Goal: Task Accomplishment & Management: Use online tool/utility

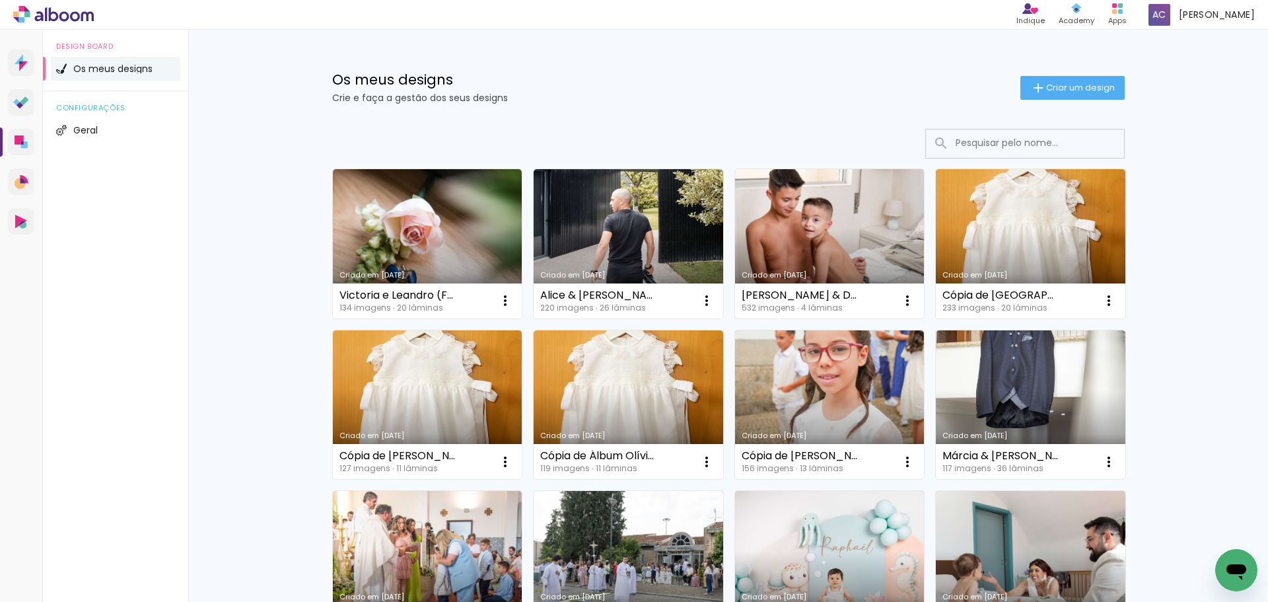
click at [879, 231] on link "Criado em [DATE]" at bounding box center [830, 243] width 190 height 149
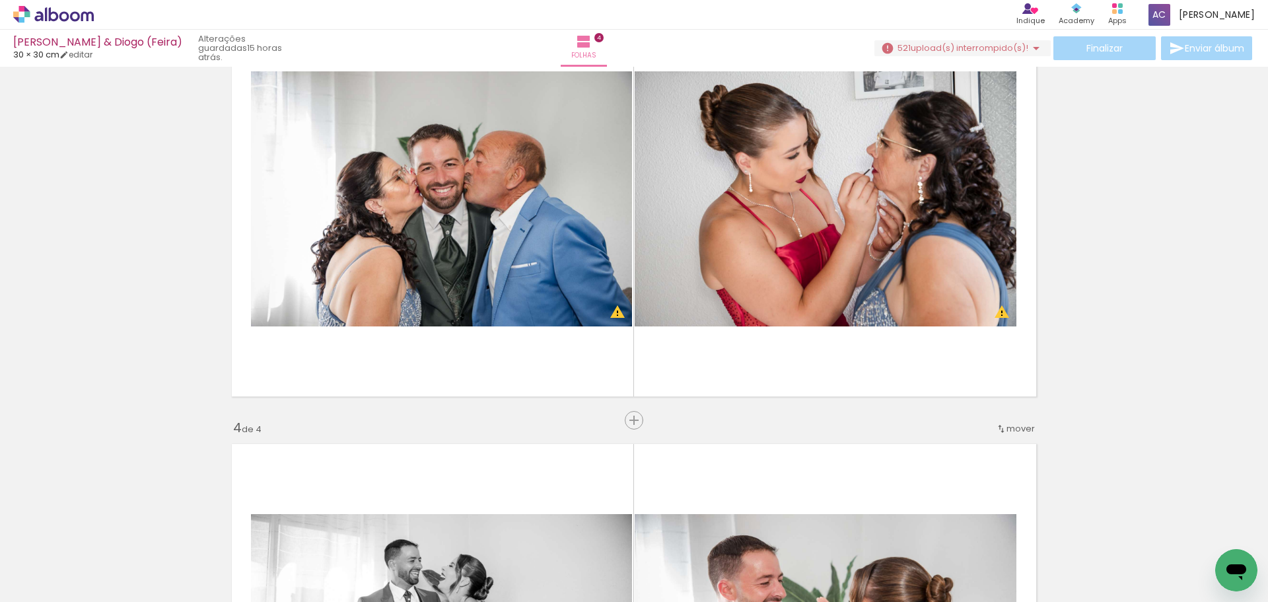
scroll to position [991, 0]
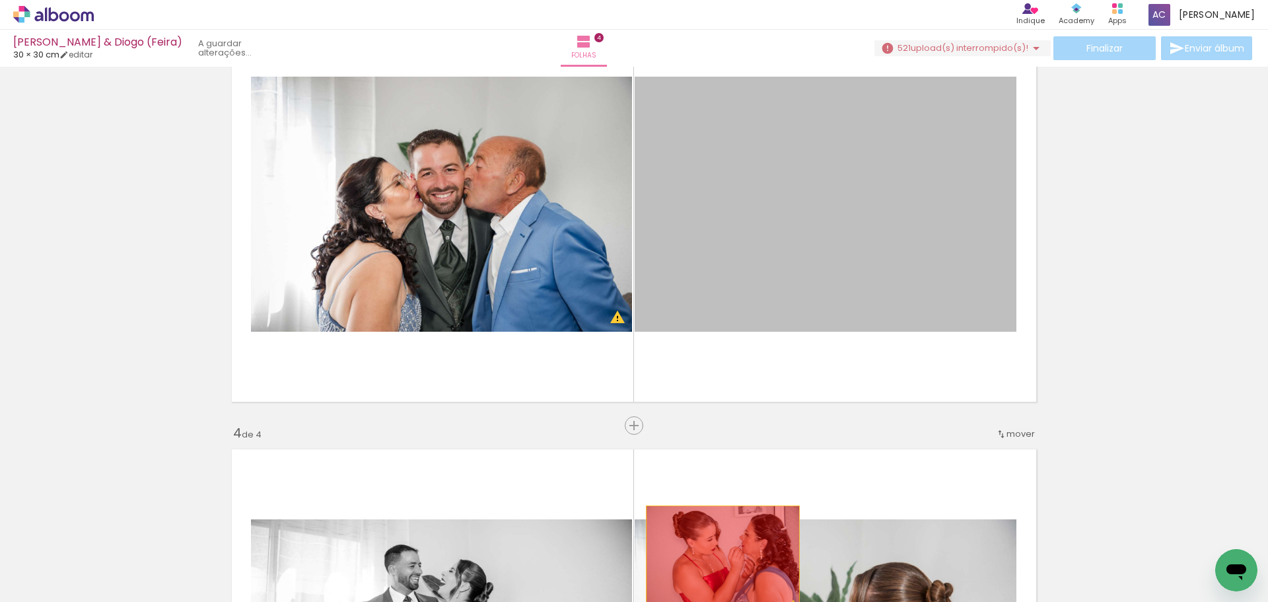
drag, startPoint x: 816, startPoint y: 221, endPoint x: 718, endPoint y: 557, distance: 349.7
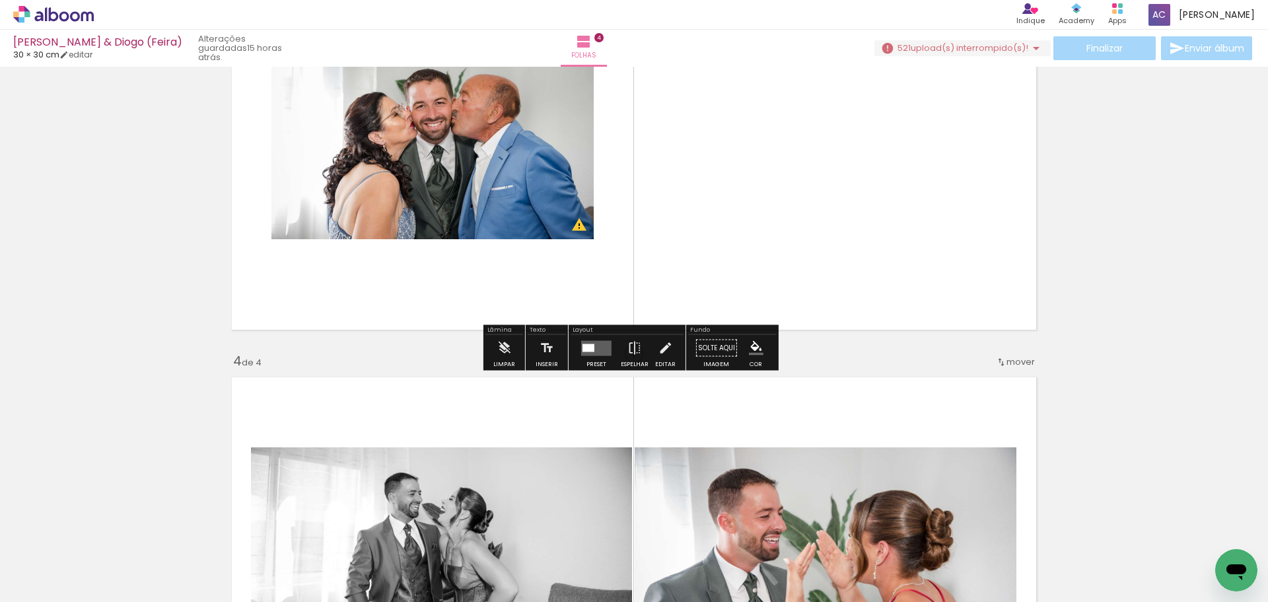
scroll to position [1255, 0]
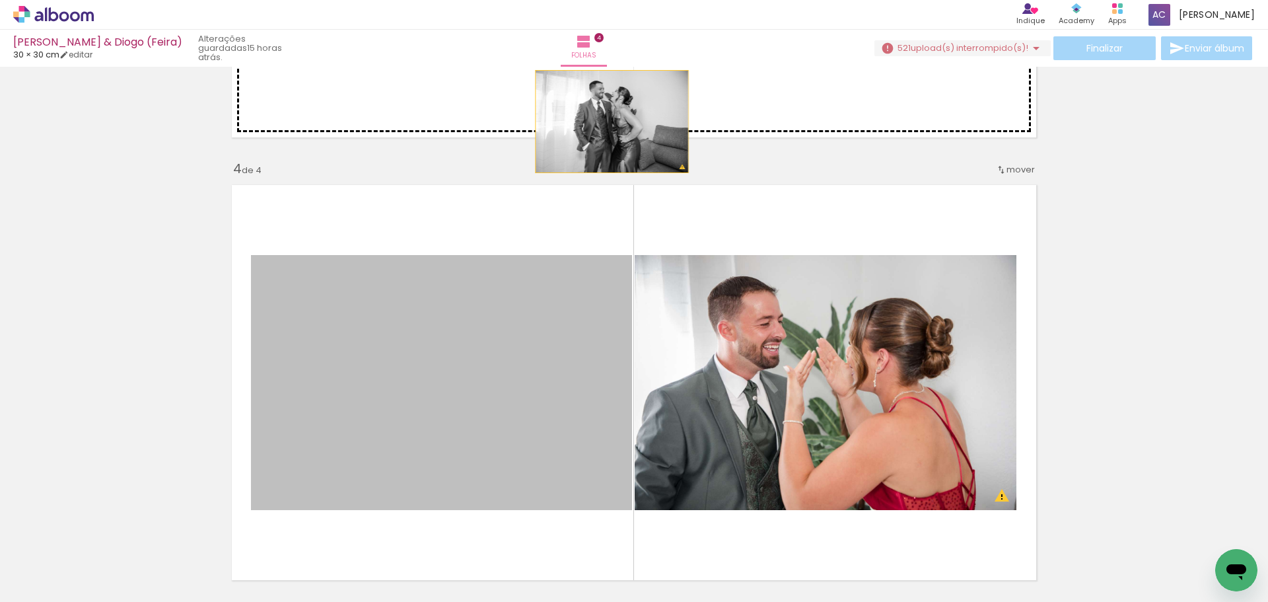
drag, startPoint x: 552, startPoint y: 409, endPoint x: 607, endPoint y: 114, distance: 300.4
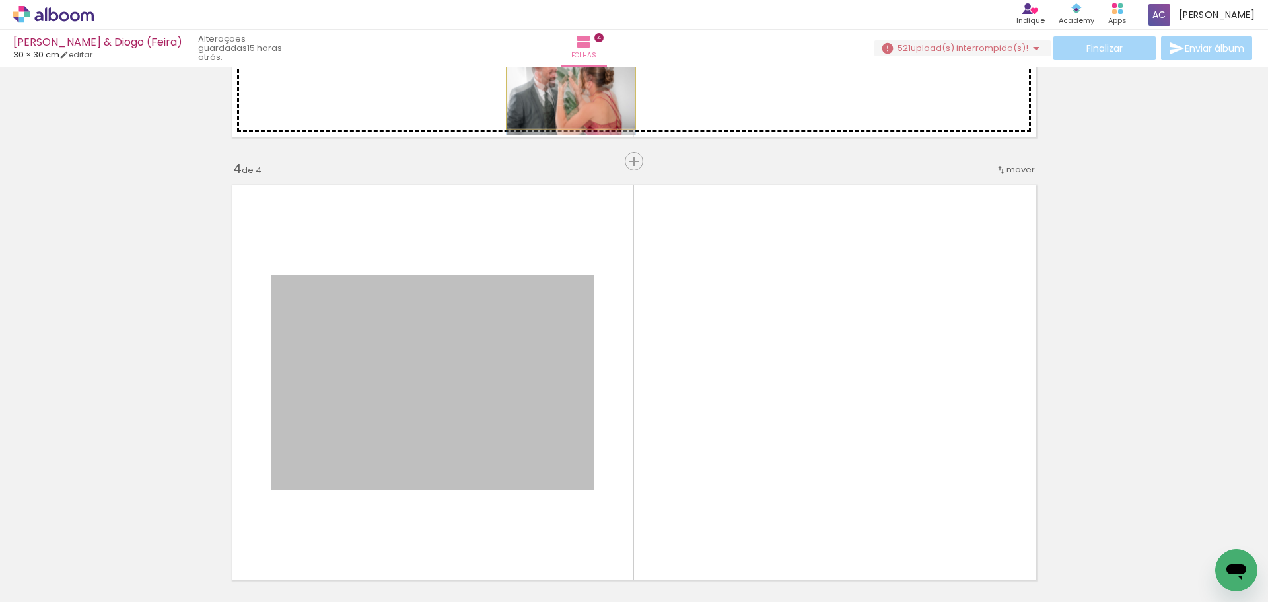
drag, startPoint x: 472, startPoint y: 403, endPoint x: 635, endPoint y: 152, distance: 299.0
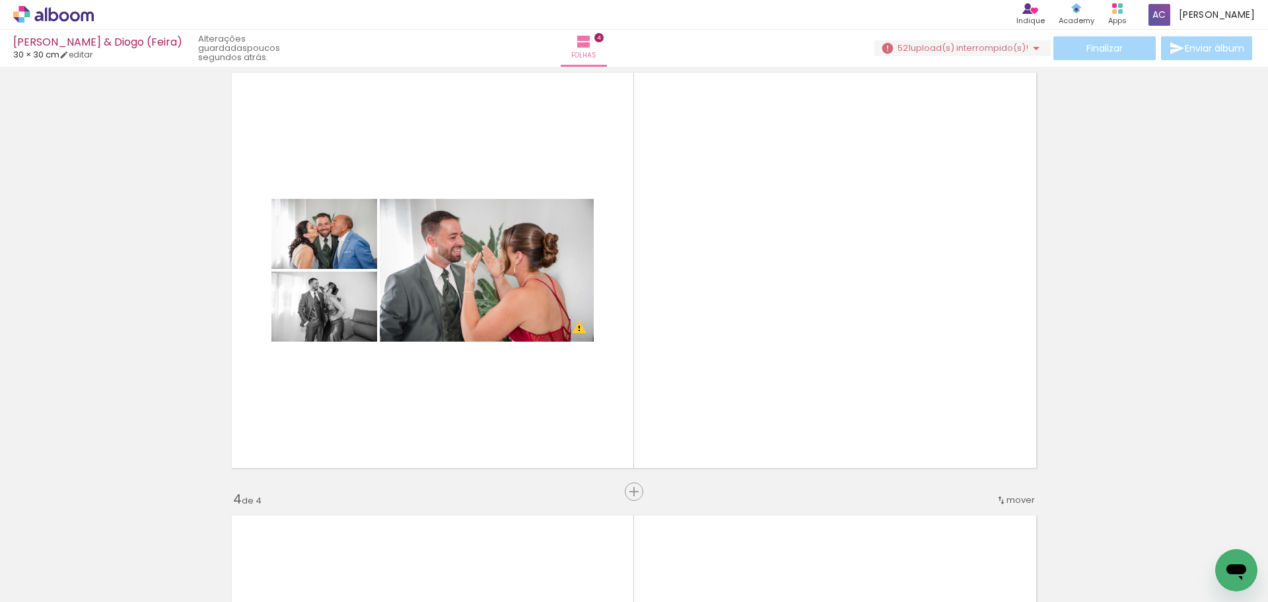
scroll to position [0, 2605]
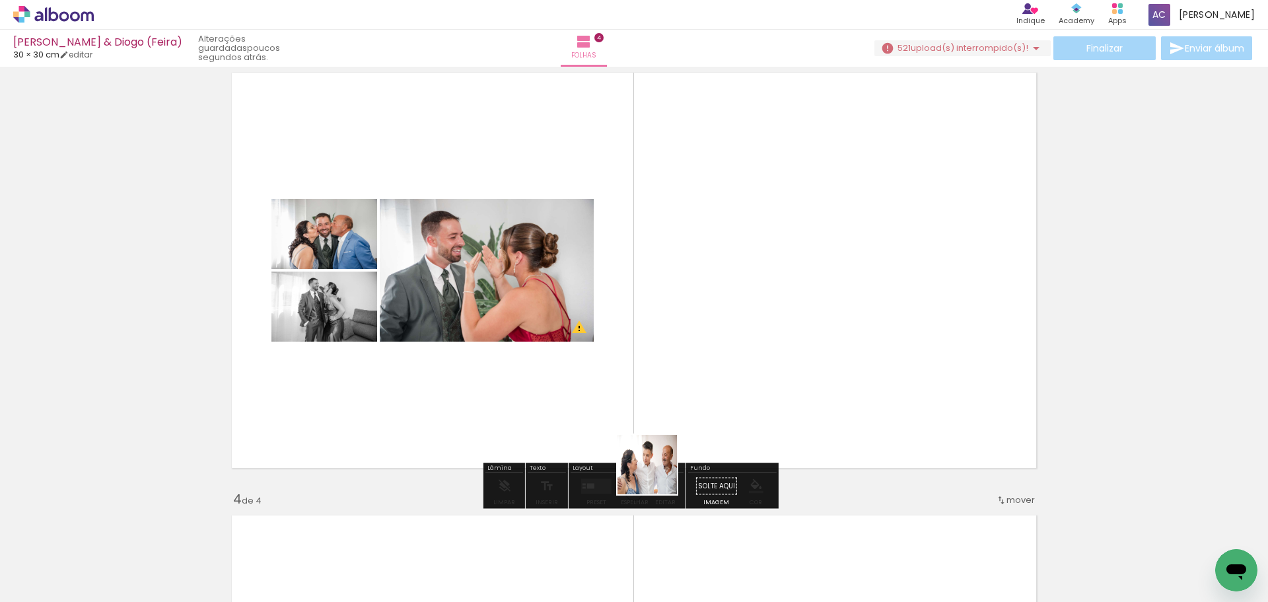
drag, startPoint x: 559, startPoint y: 573, endPoint x: 735, endPoint y: 398, distance: 248.0
click at [735, 398] on quentale-workspace at bounding box center [634, 301] width 1268 height 602
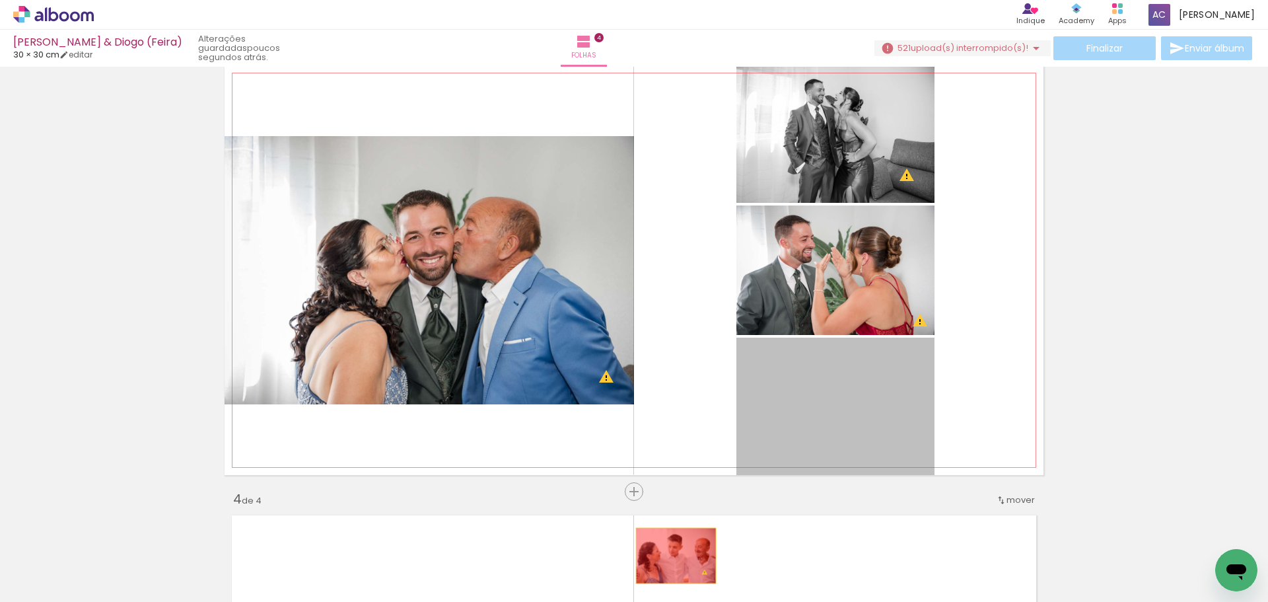
drag, startPoint x: 837, startPoint y: 404, endPoint x: 670, endPoint y: 554, distance: 224.1
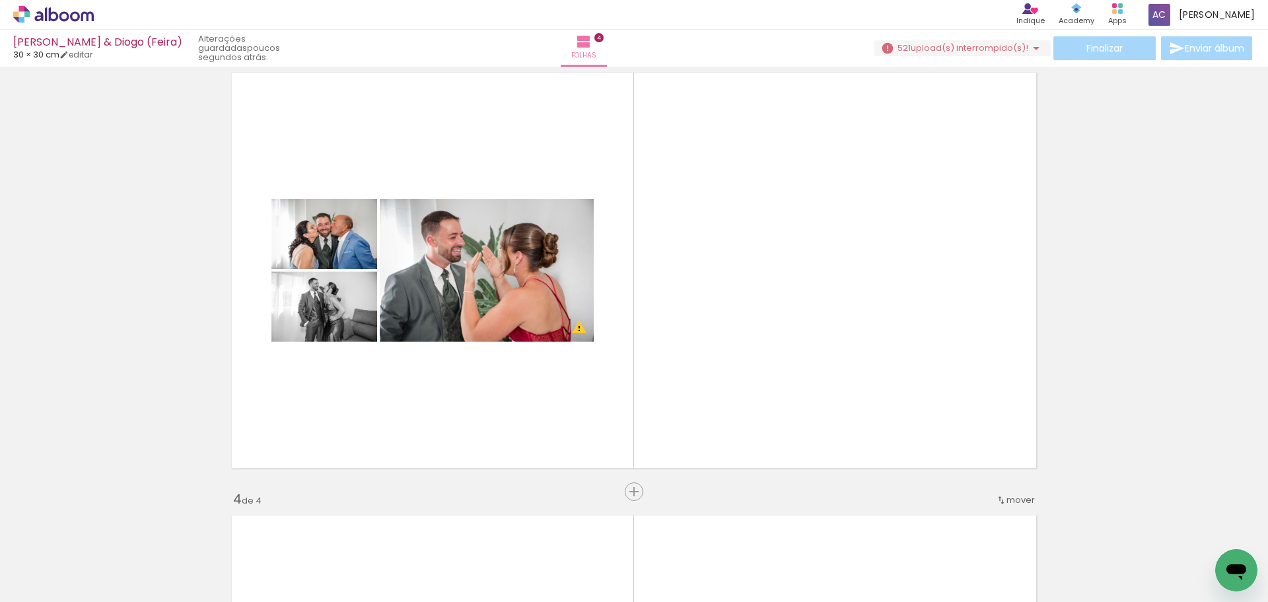
scroll to position [0, 3481]
drag, startPoint x: 574, startPoint y: 581, endPoint x: 645, endPoint y: 391, distance: 203.2
click at [645, 391] on quentale-workspace at bounding box center [634, 301] width 1268 height 602
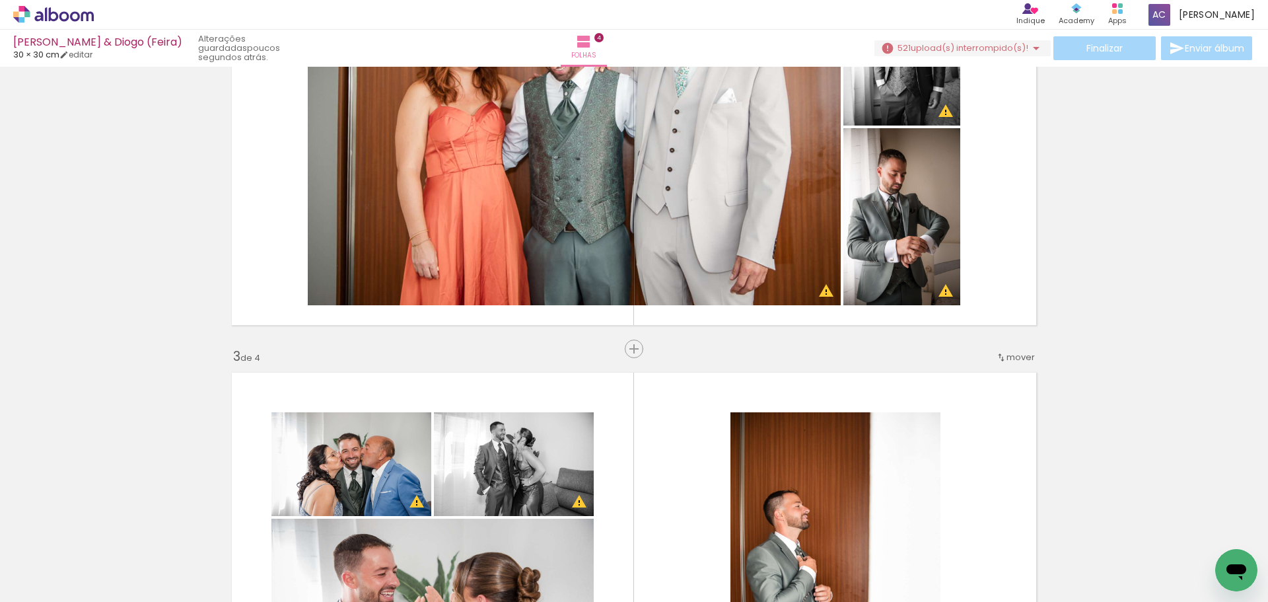
scroll to position [594, 0]
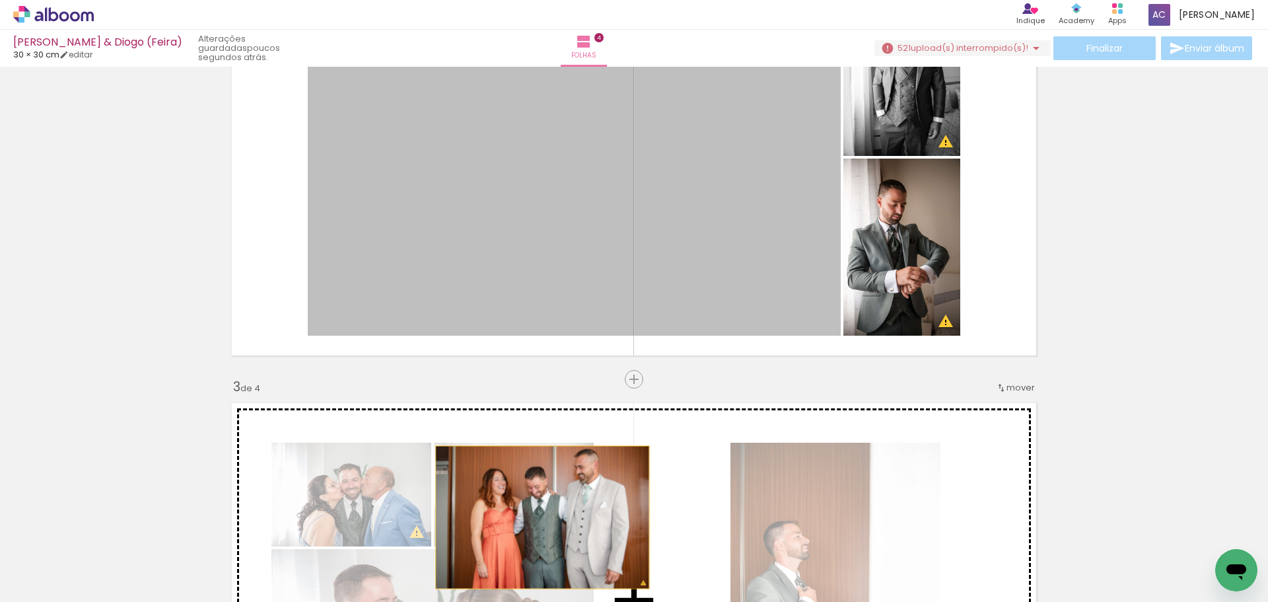
drag, startPoint x: 610, startPoint y: 232, endPoint x: 533, endPoint y: 515, distance: 293.5
click at [533, 515] on div "Inserir folha 1 de 4 Inserir folha 2 de 4 Inserir folha 3 de 4 Inserir folha 4 …" at bounding box center [634, 583] width 1268 height 2213
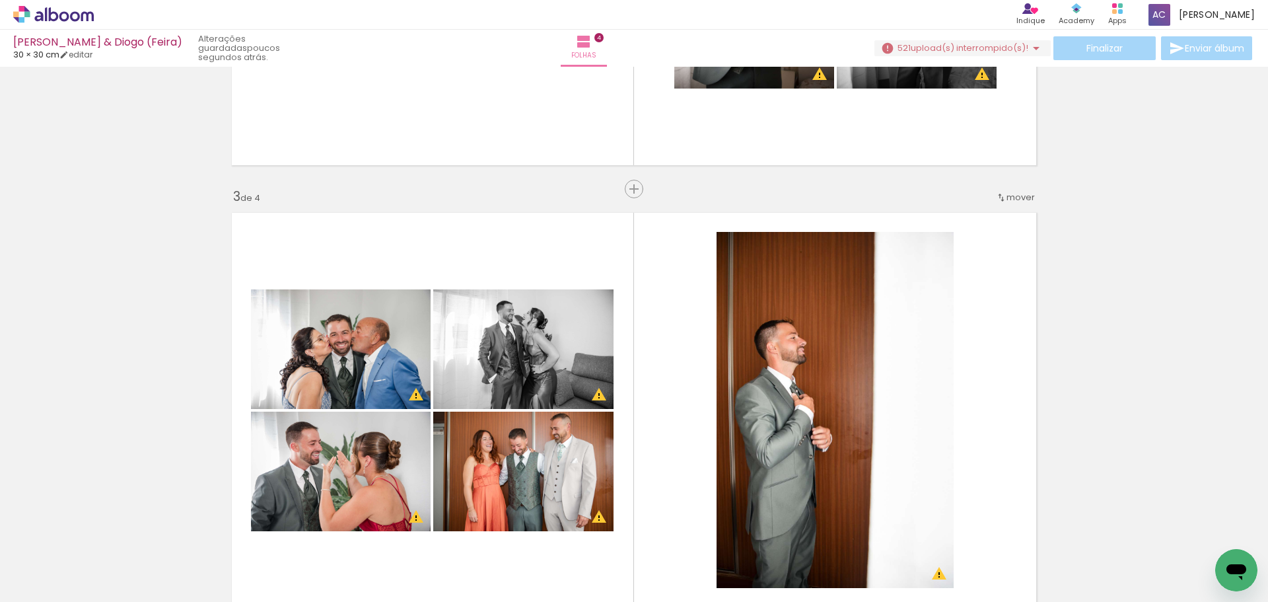
scroll to position [793, 0]
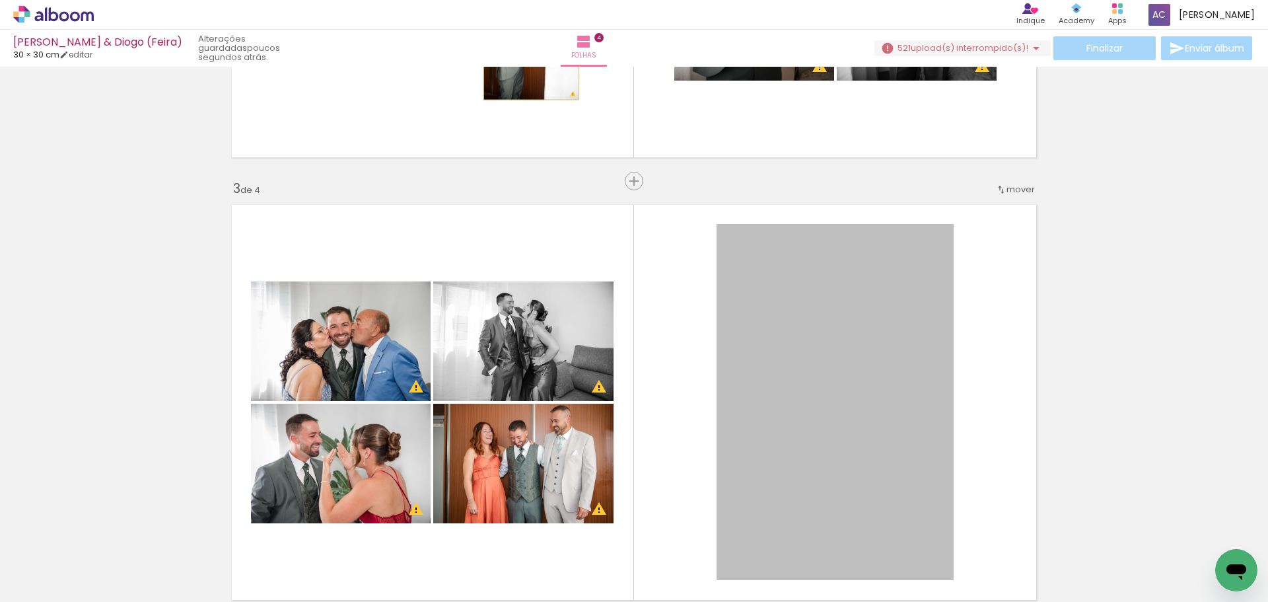
drag, startPoint x: 756, startPoint y: 383, endPoint x: 526, endPoint y: 28, distance: 422.7
click at [526, 0] on div "[PERSON_NAME] & Diogo (Feira) 30 × 30 cm editar poucos segundos atrás. Folhas 4…" at bounding box center [634, 0] width 1268 height 0
drag, startPoint x: 766, startPoint y: 386, endPoint x: 515, endPoint y: 52, distance: 418.4
click at [515, 0] on div "[PERSON_NAME] & Diogo (Feira) 30 × 30 cm editar poucos segundos atrás. Folhas 4…" at bounding box center [634, 0] width 1268 height 0
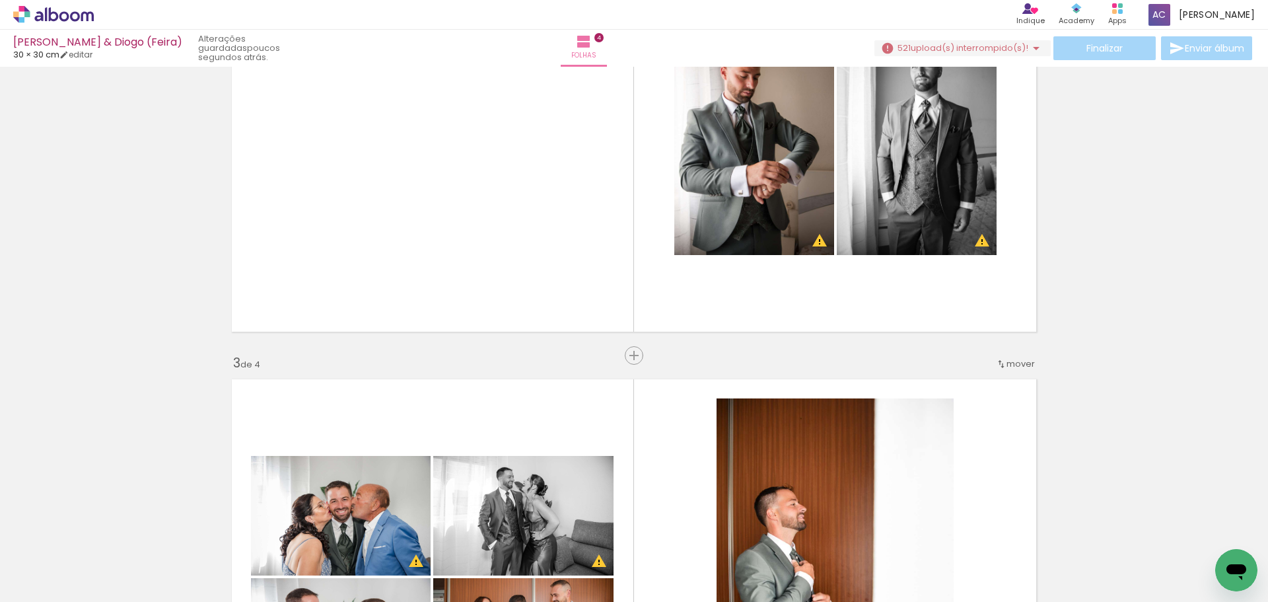
scroll to position [594, 0]
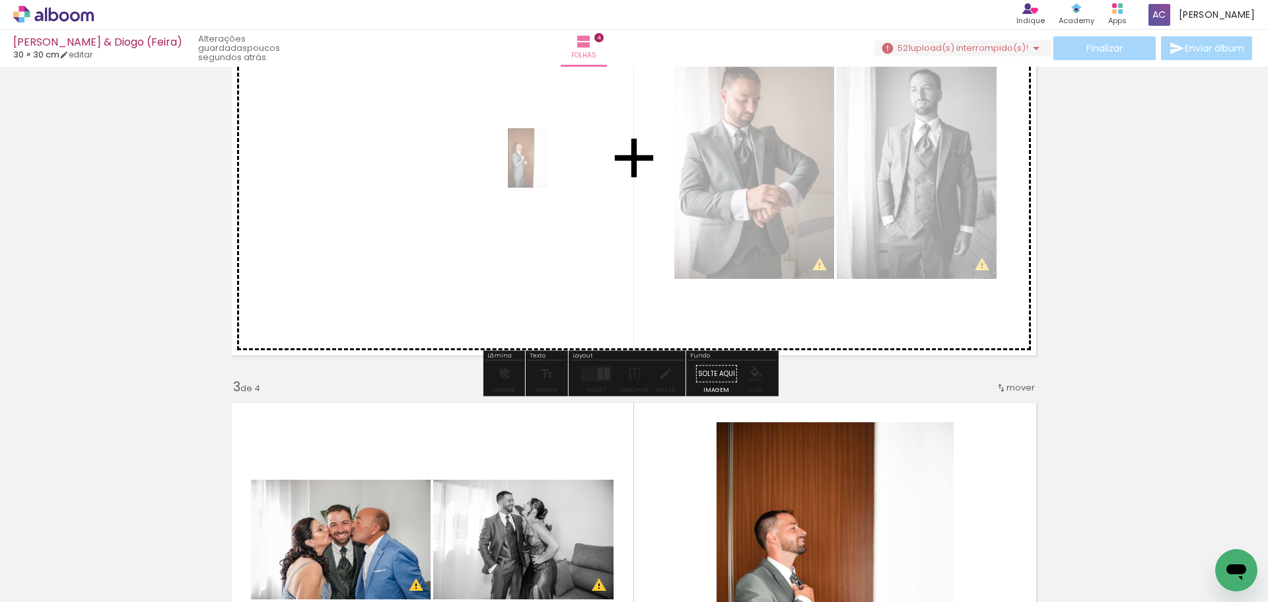
drag, startPoint x: 570, startPoint y: 565, endPoint x: 548, endPoint y: 159, distance: 406.2
click at [548, 159] on quentale-workspace at bounding box center [634, 301] width 1268 height 602
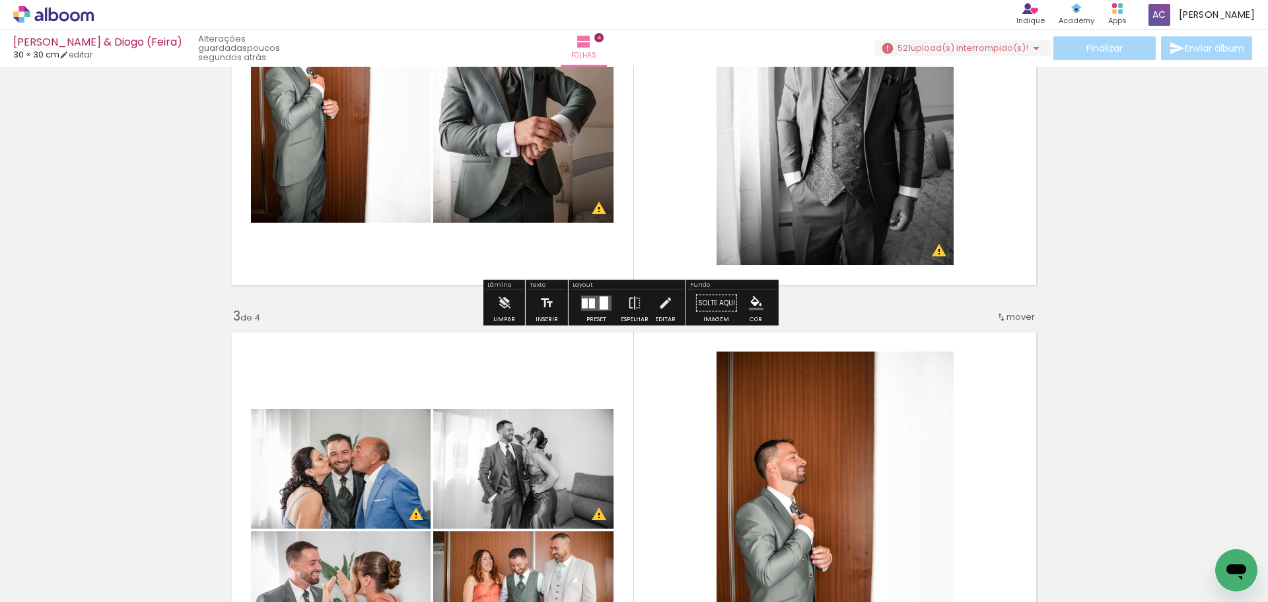
scroll to position [925, 0]
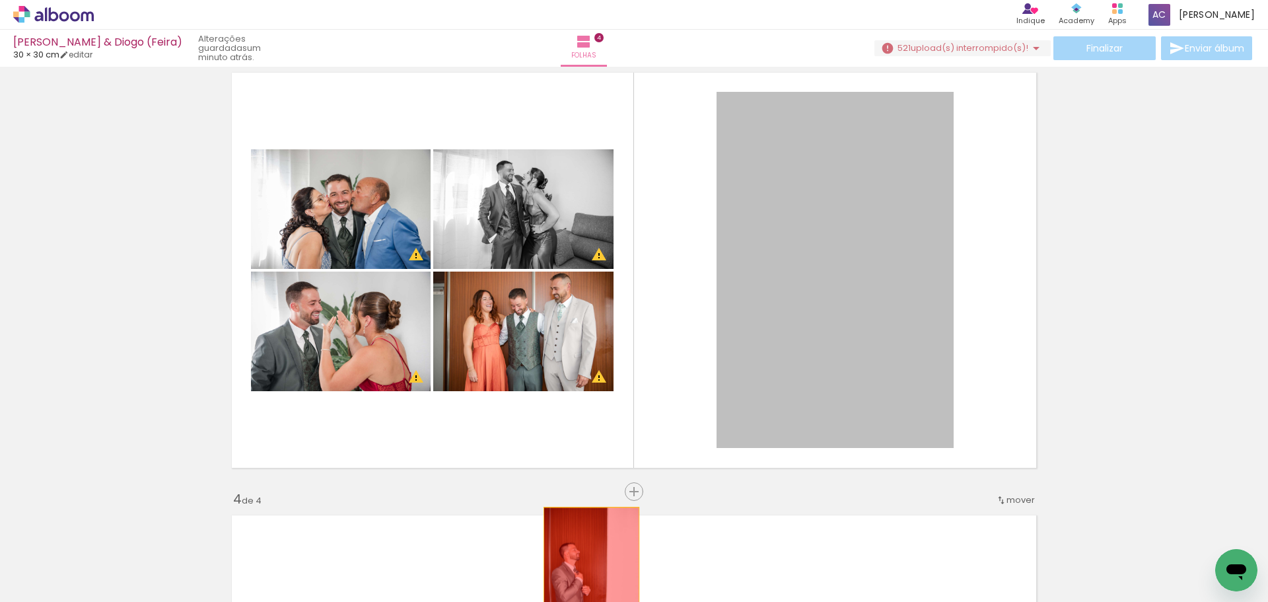
drag, startPoint x: 817, startPoint y: 287, endPoint x: 717, endPoint y: 423, distance: 168.7
click at [585, 572] on quentale-workspace at bounding box center [634, 301] width 1268 height 602
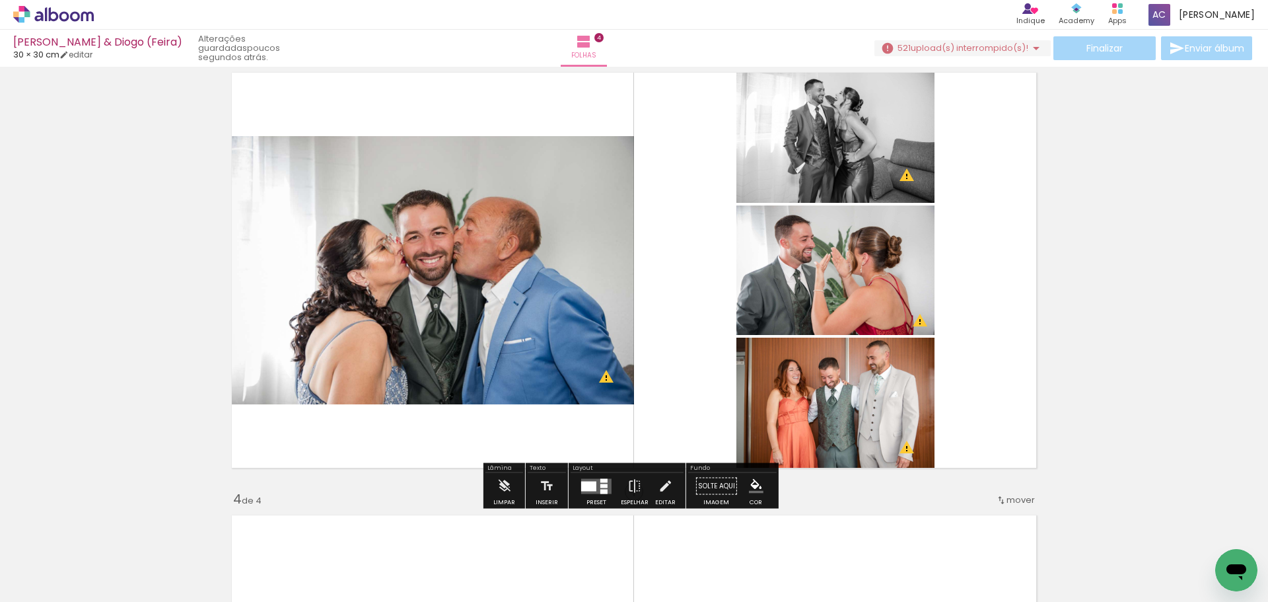
click at [596, 487] on quentale-layouter at bounding box center [596, 485] width 30 height 15
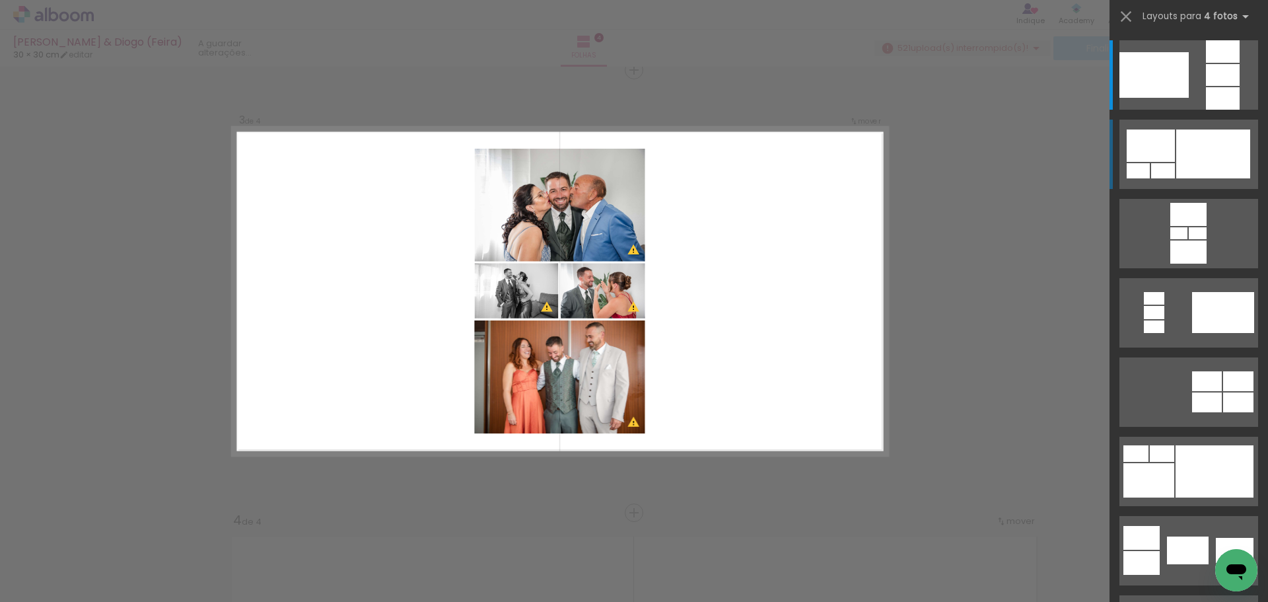
scroll to position [902, 0]
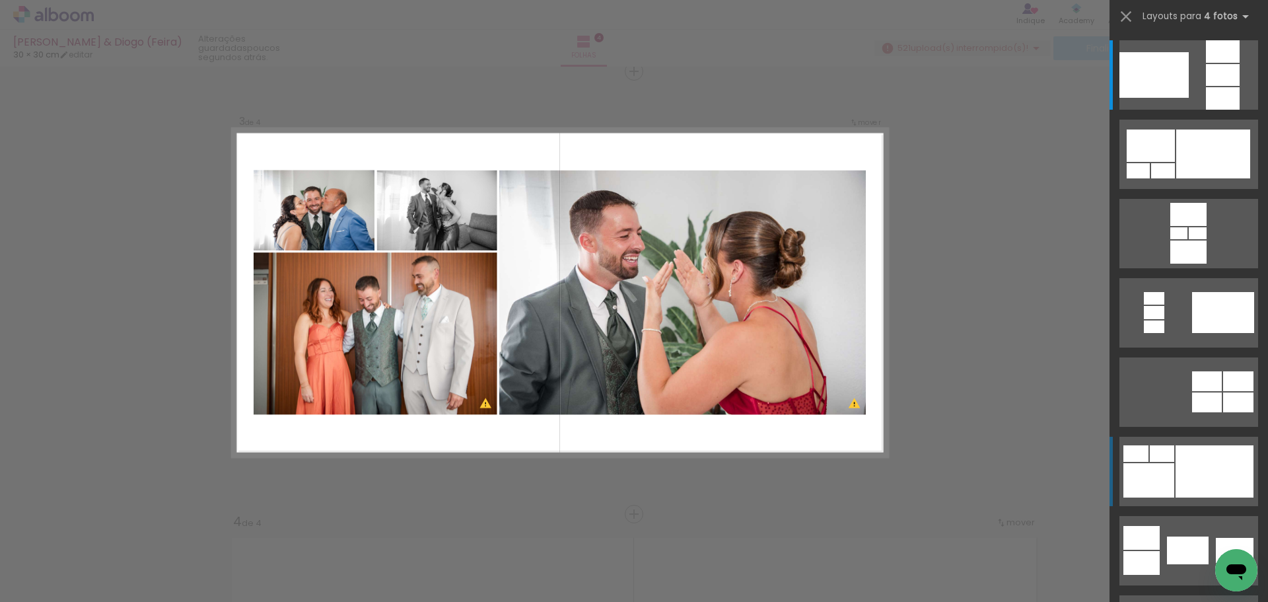
click at [1199, 465] on div at bounding box center [1215, 471] width 78 height 52
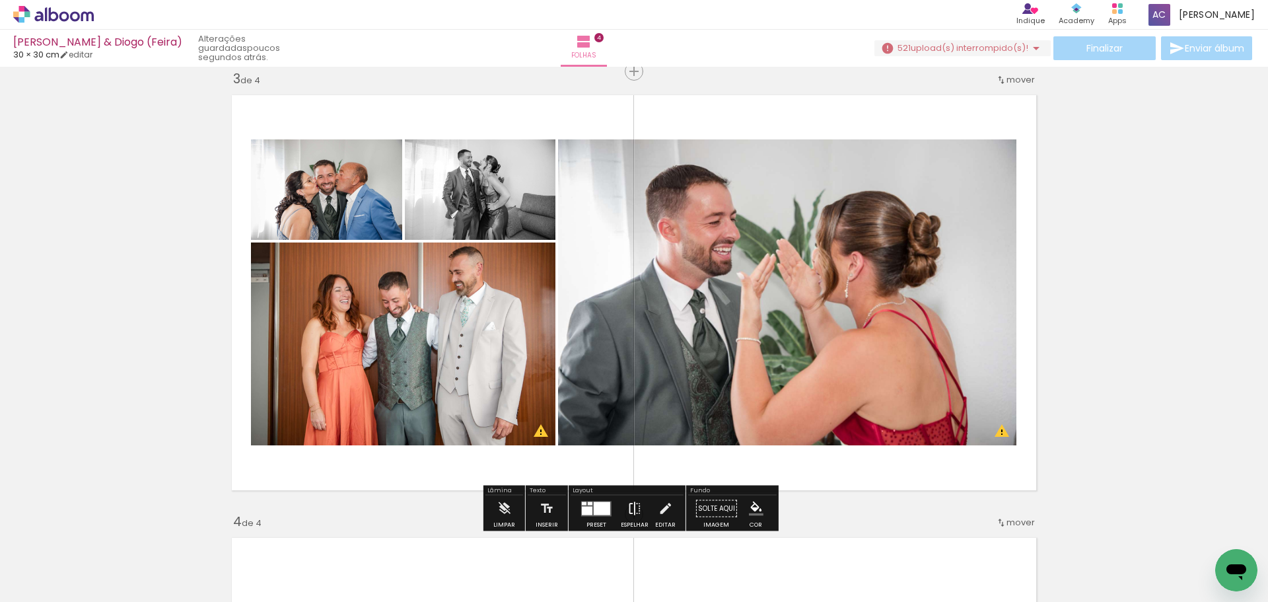
click at [635, 505] on iron-icon at bounding box center [635, 508] width 15 height 26
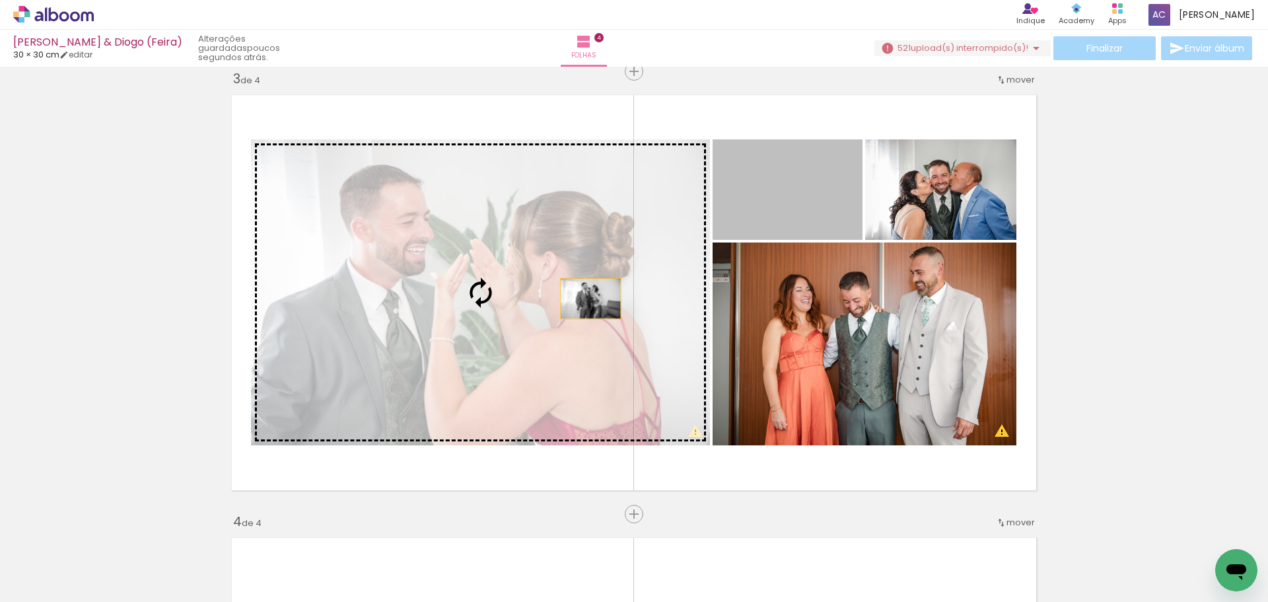
drag, startPoint x: 806, startPoint y: 201, endPoint x: 604, endPoint y: 306, distance: 227.5
click at [0, 0] on slot at bounding box center [0, 0] width 0 height 0
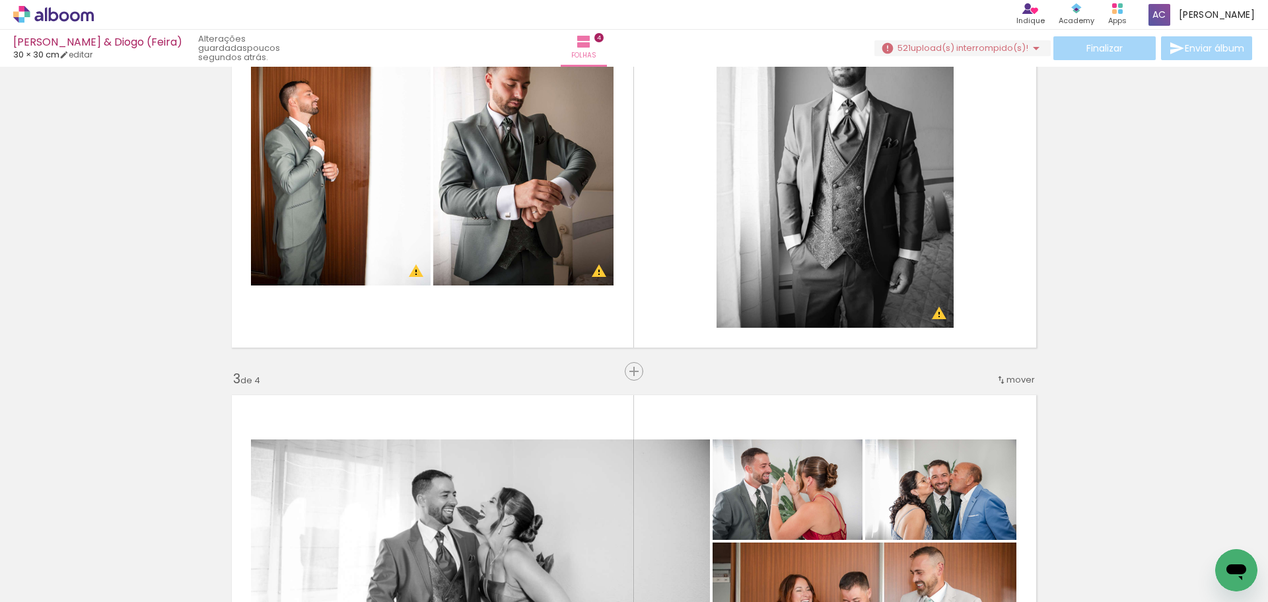
scroll to position [572, 0]
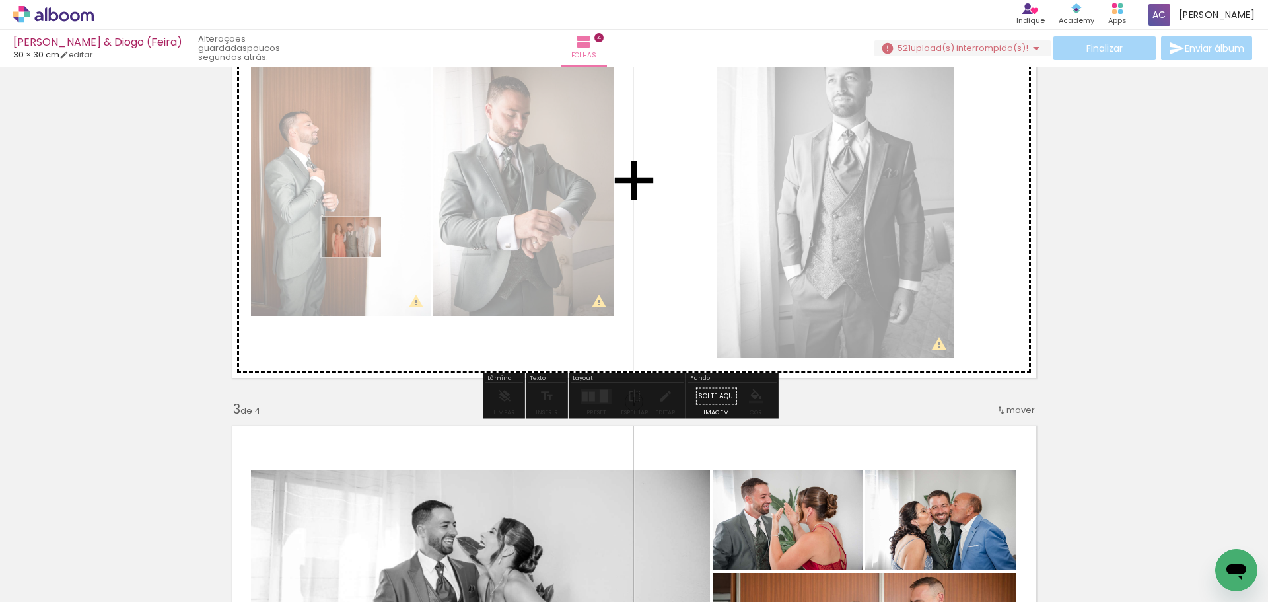
drag, startPoint x: 519, startPoint y: 569, endPoint x: 393, endPoint y: 254, distance: 339.1
click at [361, 256] on quentale-workspace at bounding box center [634, 301] width 1268 height 602
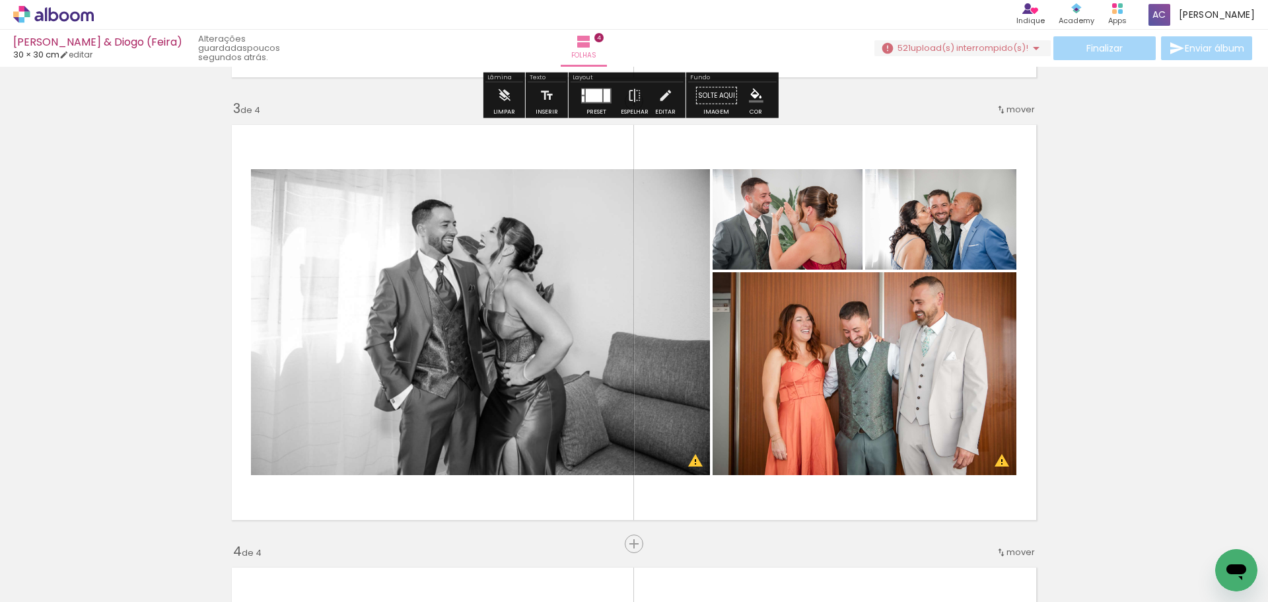
scroll to position [968, 0]
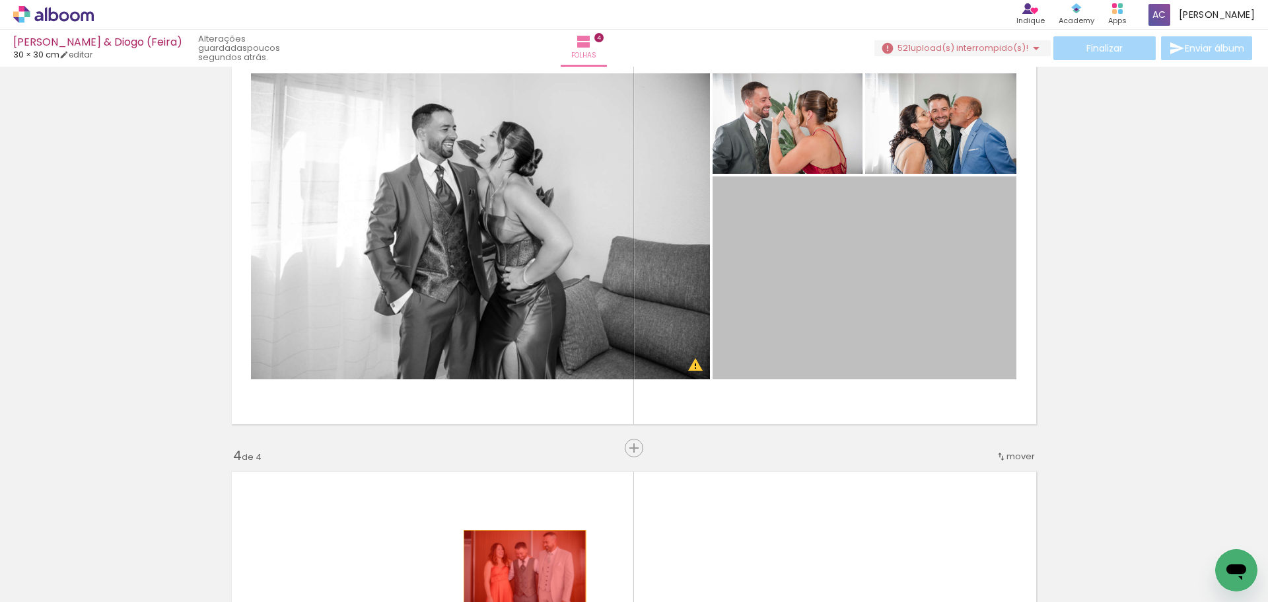
drag, startPoint x: 882, startPoint y: 281, endPoint x: 519, endPoint y: 567, distance: 462.9
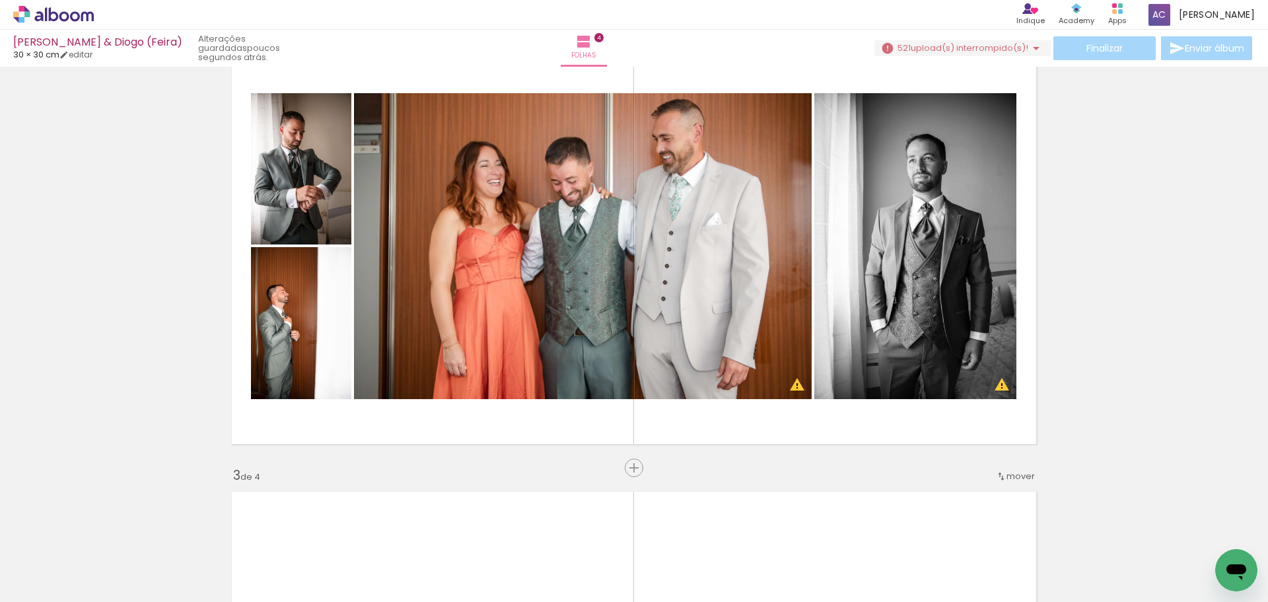
scroll to position [0, 3863]
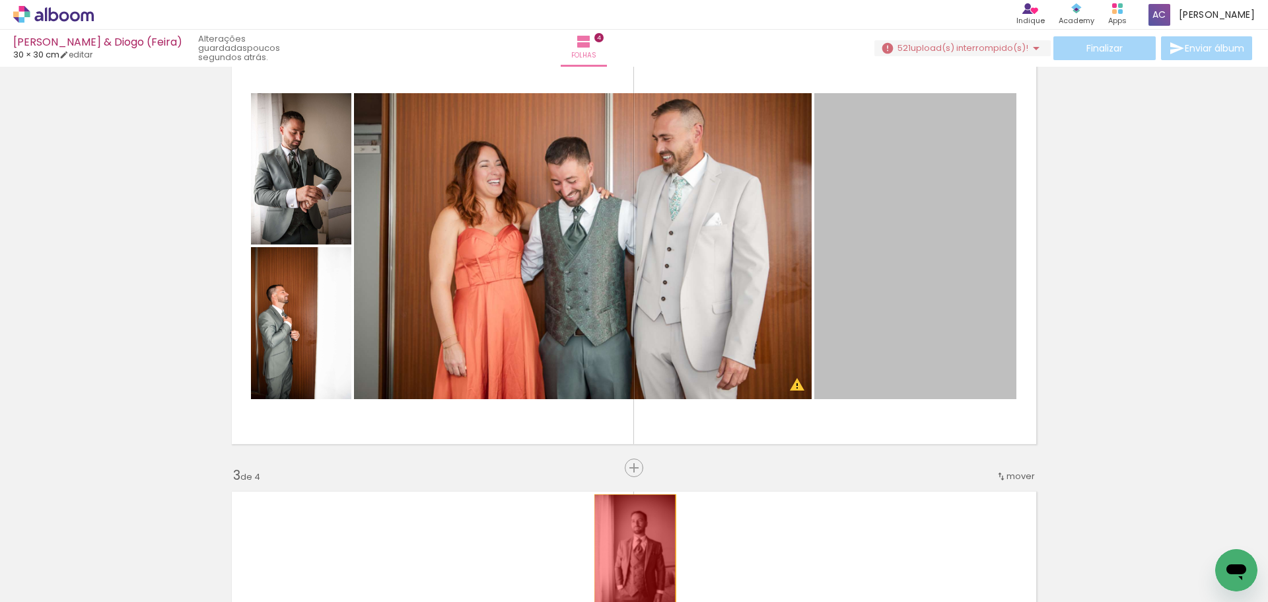
drag, startPoint x: 935, startPoint y: 291, endPoint x: 613, endPoint y: 562, distance: 420.5
click at [613, 562] on quentale-workspace at bounding box center [634, 301] width 1268 height 602
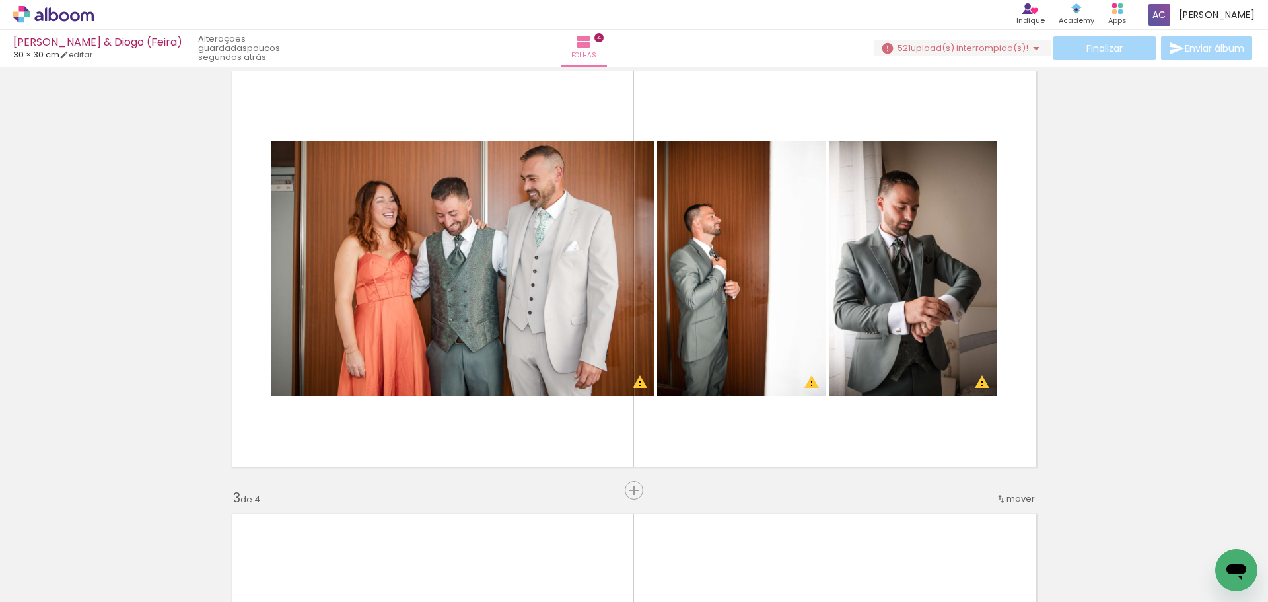
scroll to position [594, 0]
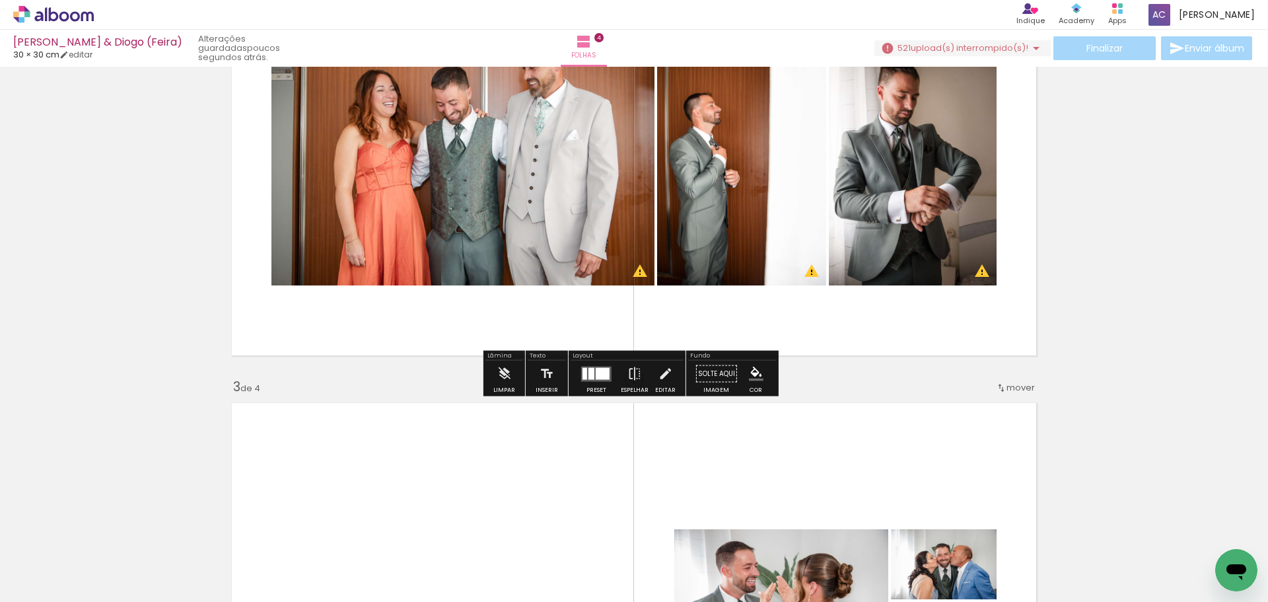
click at [592, 373] on quentale-layouter at bounding box center [596, 373] width 30 height 15
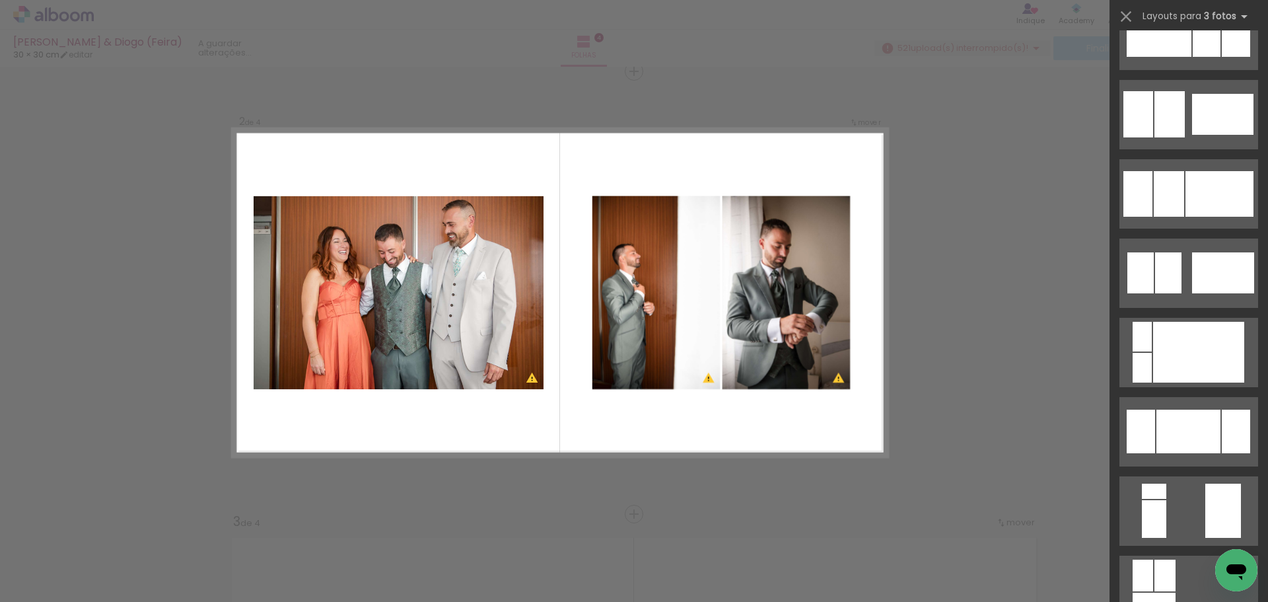
scroll to position [661, 0]
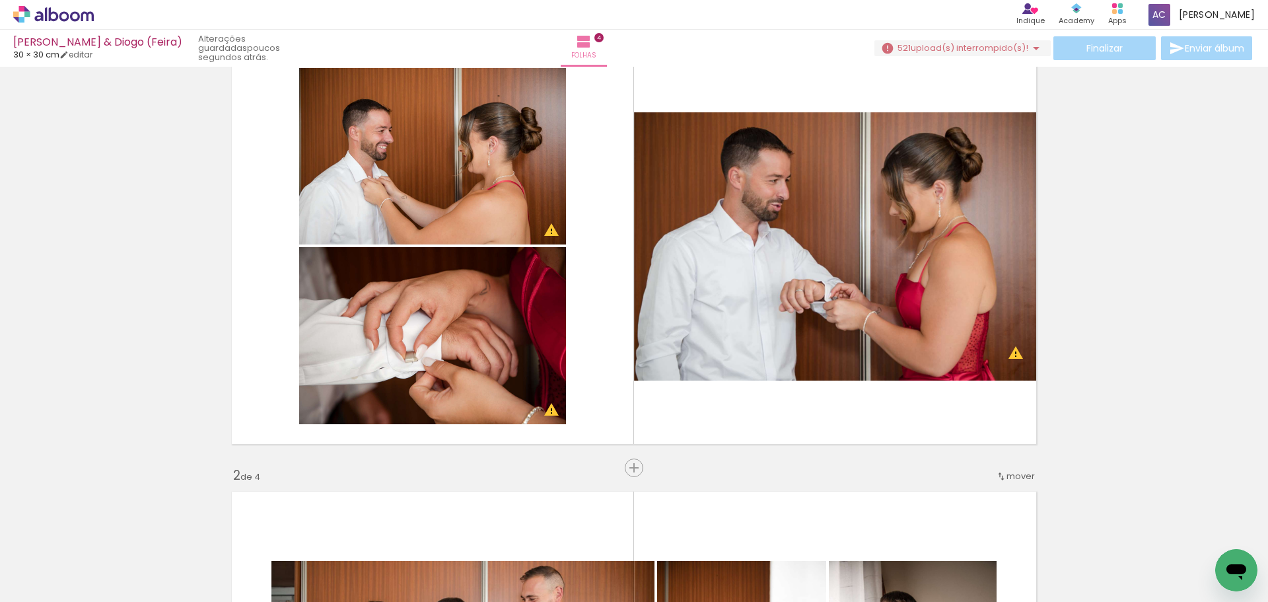
scroll to position [0, 0]
